Goal: Task Accomplishment & Management: Use online tool/utility

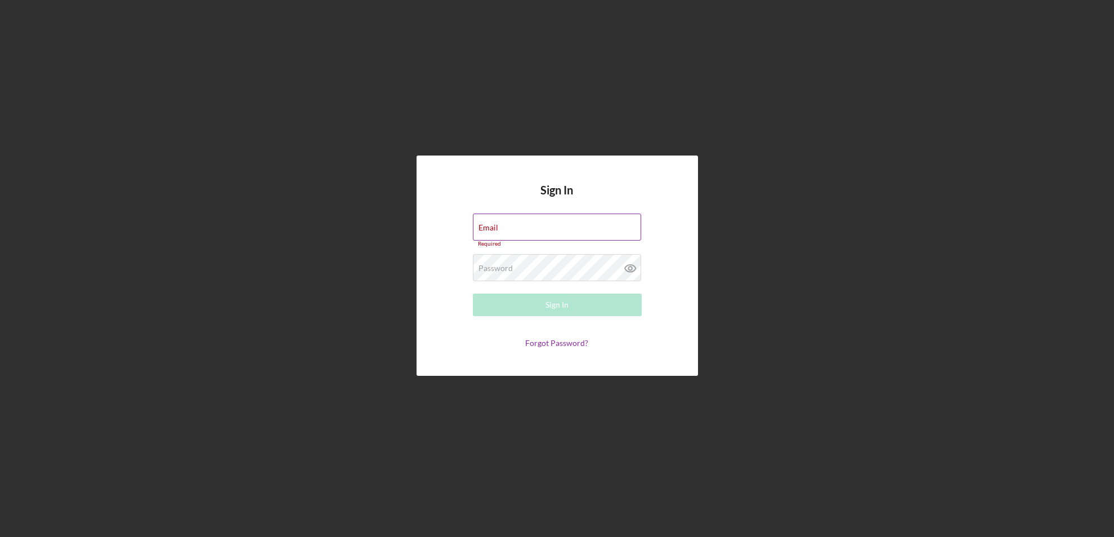
click at [543, 227] on div "Email Required" at bounding box center [557, 230] width 169 height 34
click at [534, 233] on input "Email" at bounding box center [557, 226] width 168 height 27
type input "[EMAIL_ADDRESS][DOMAIN_NAME]"
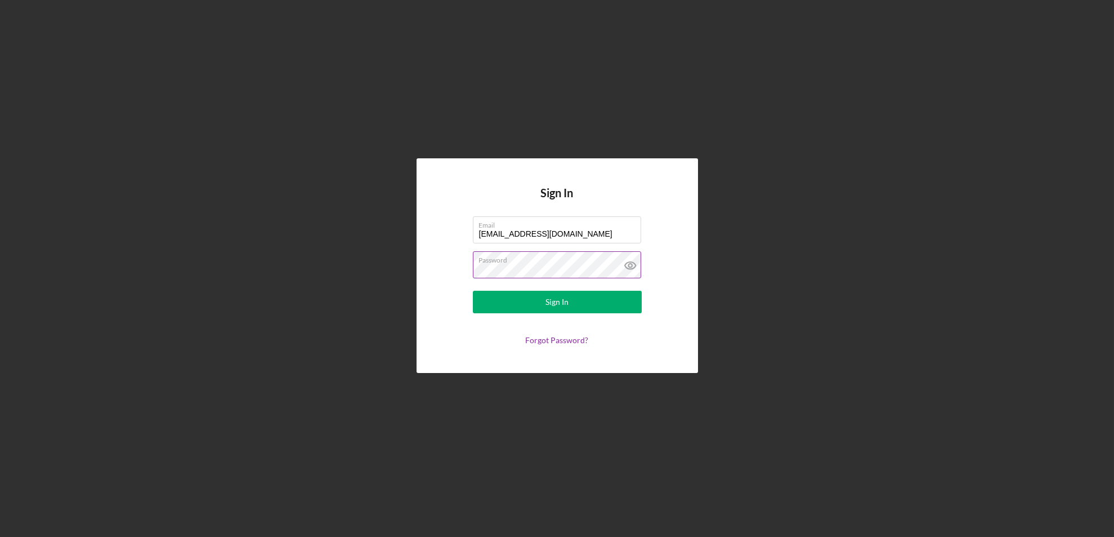
click at [473, 291] on button "Sign In" at bounding box center [557, 302] width 169 height 23
